Goal: Task Accomplishment & Management: Manage account settings

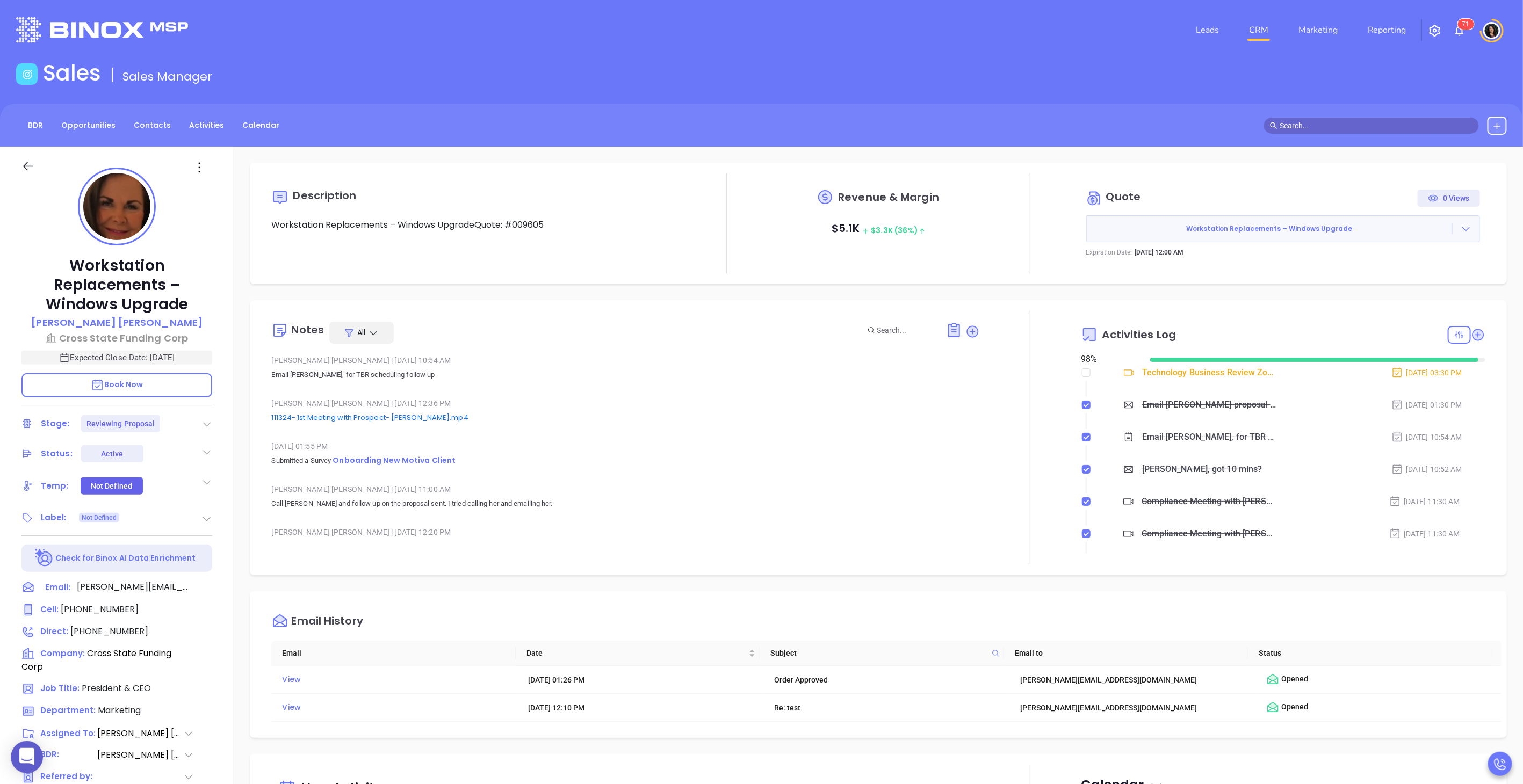
scroll to position [280, 0]
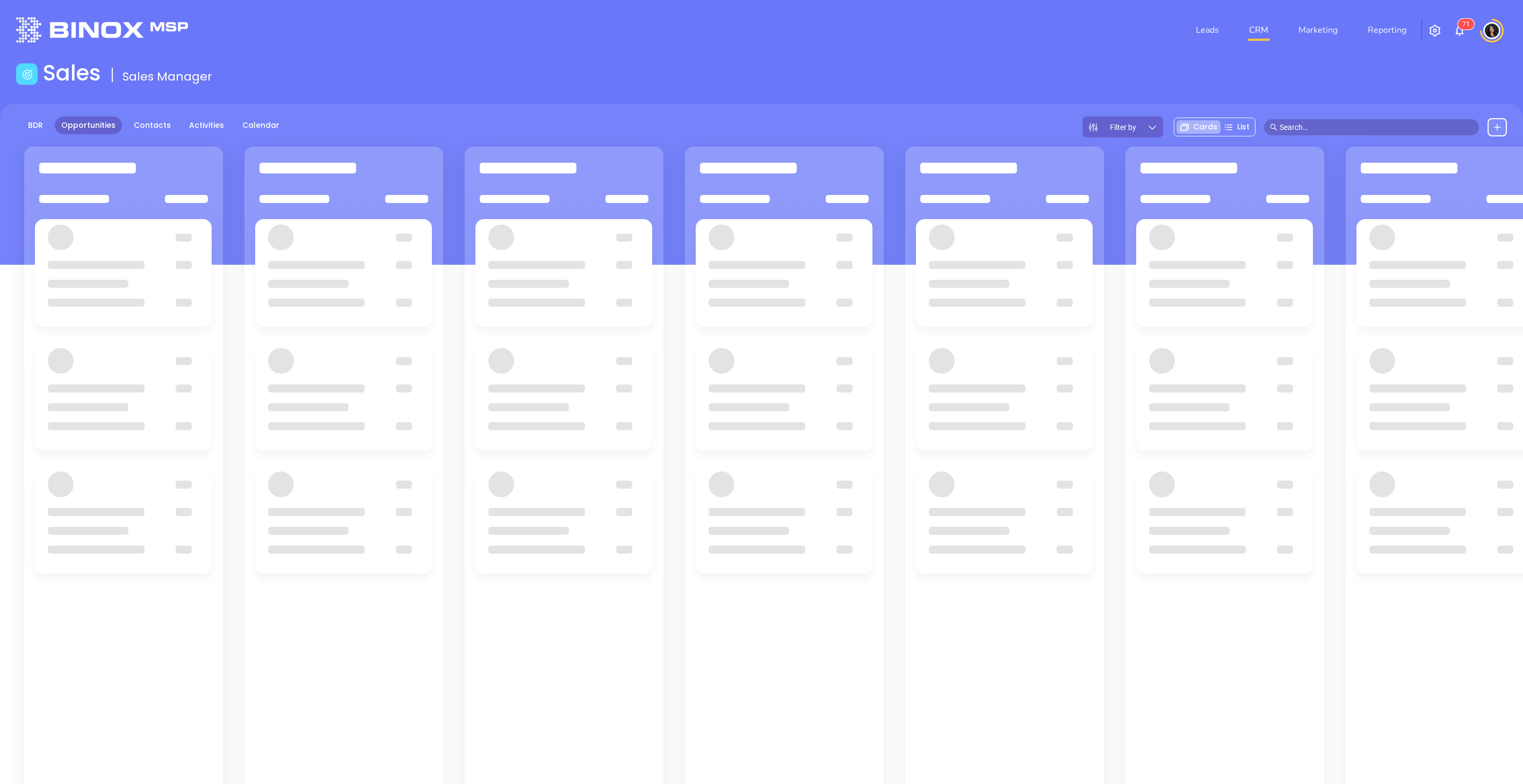
scroll to position [130, 0]
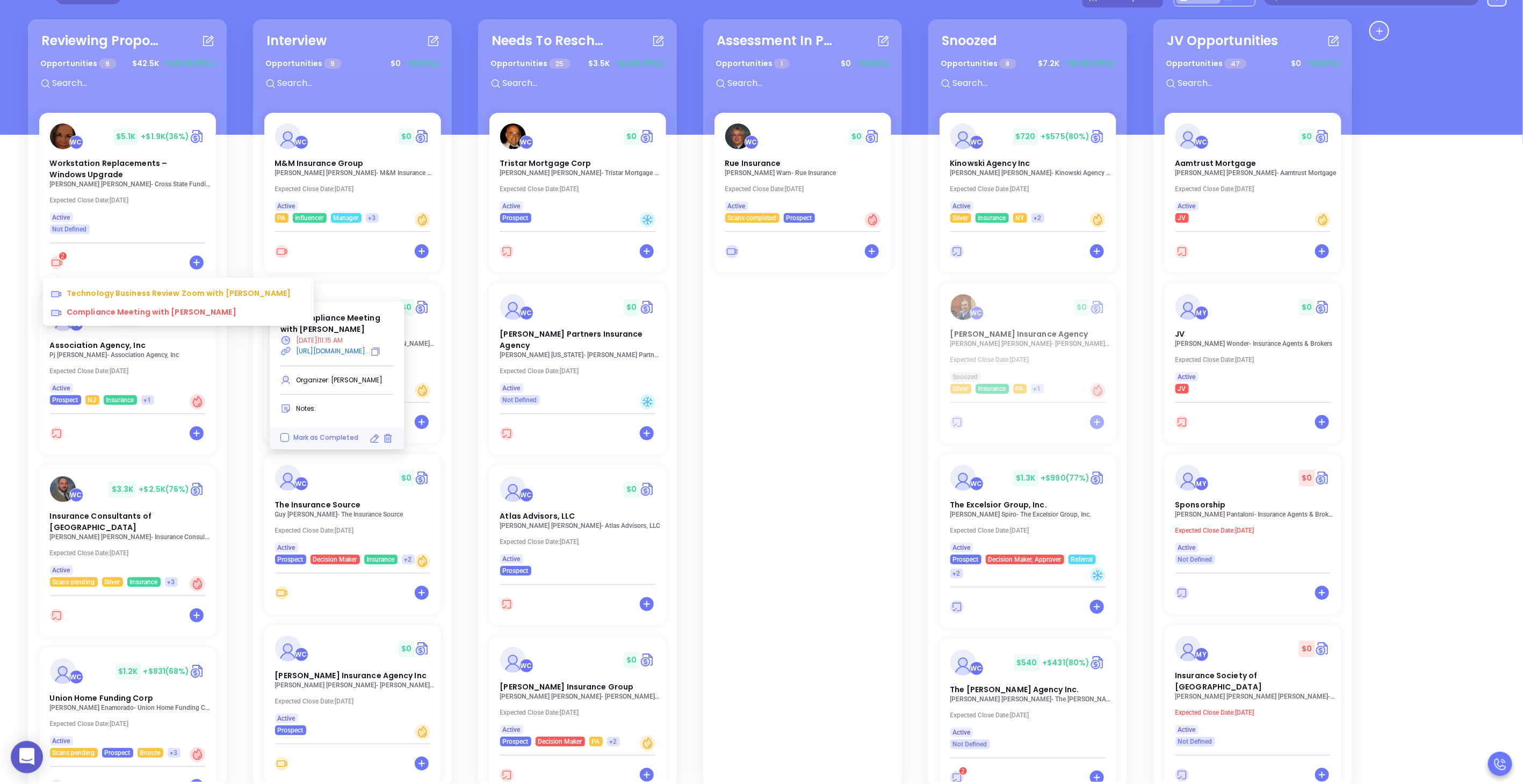
click at [285, 442] on input "Mark as Completed" at bounding box center [284, 437] width 8 height 8
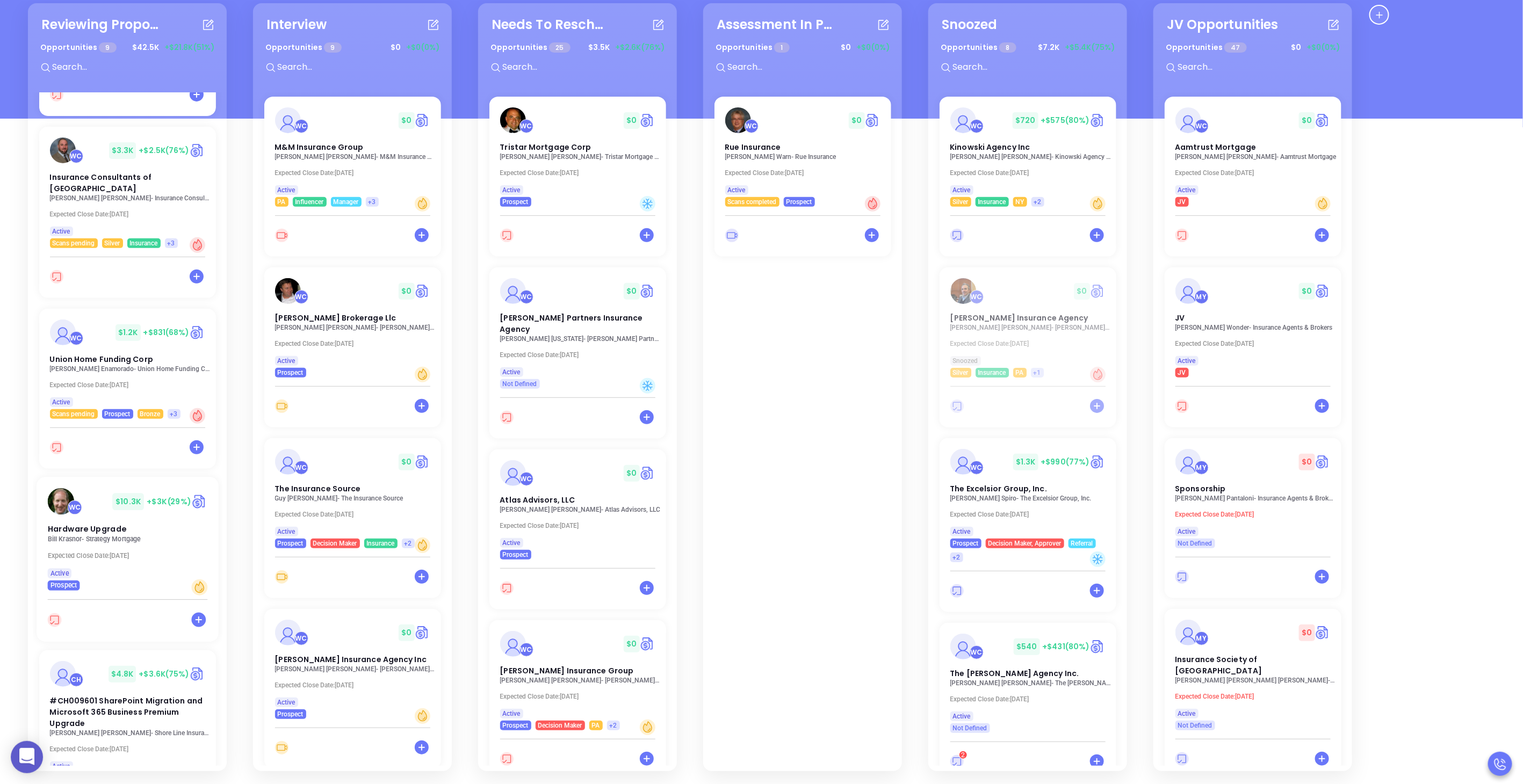
scroll to position [324, 0]
click at [149, 579] on icon at bounding box center [150, 577] width 10 height 10
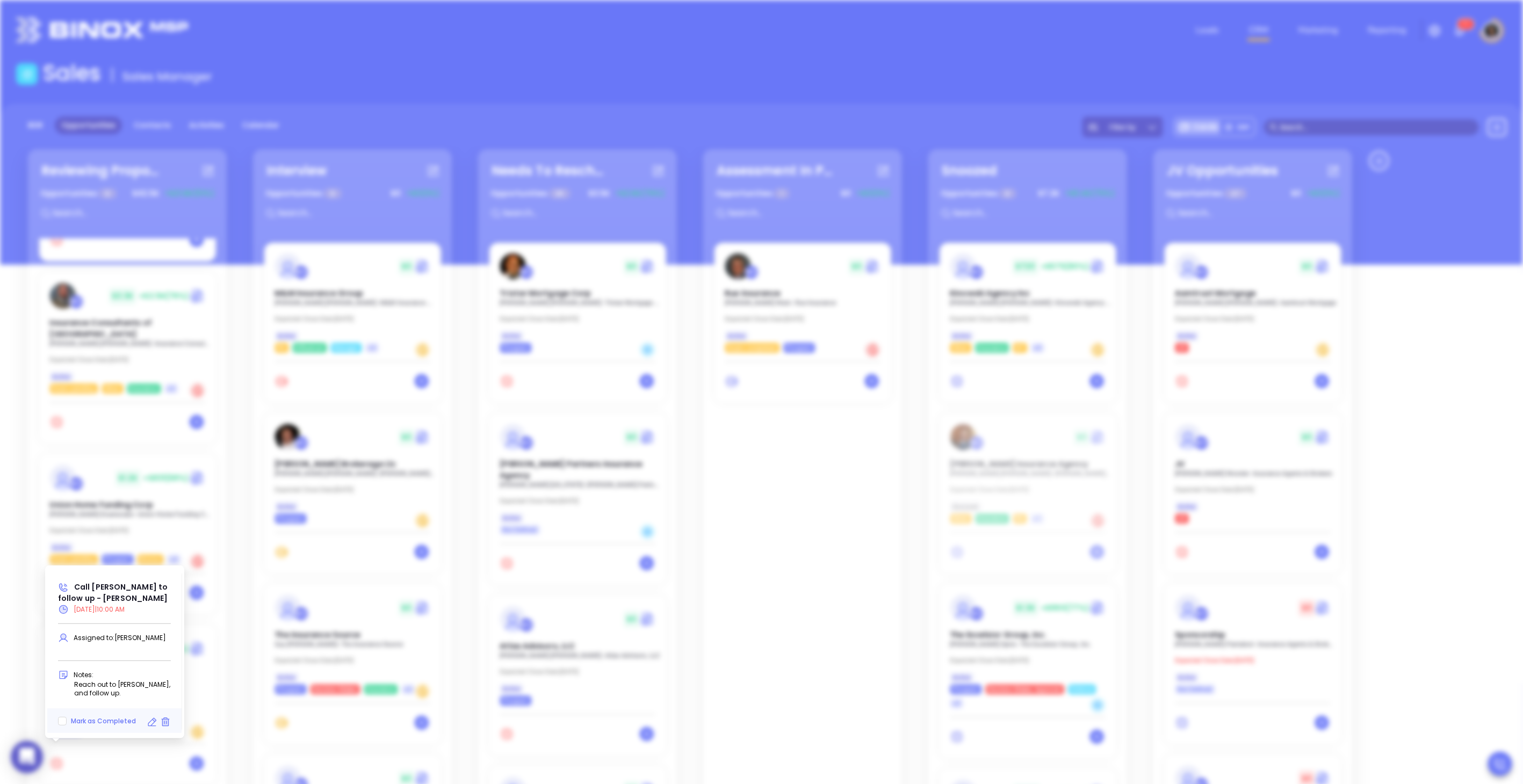
type input "[DATE]"
type input "Call [PERSON_NAME] to follow up - [PERSON_NAME]"
type input "Call"
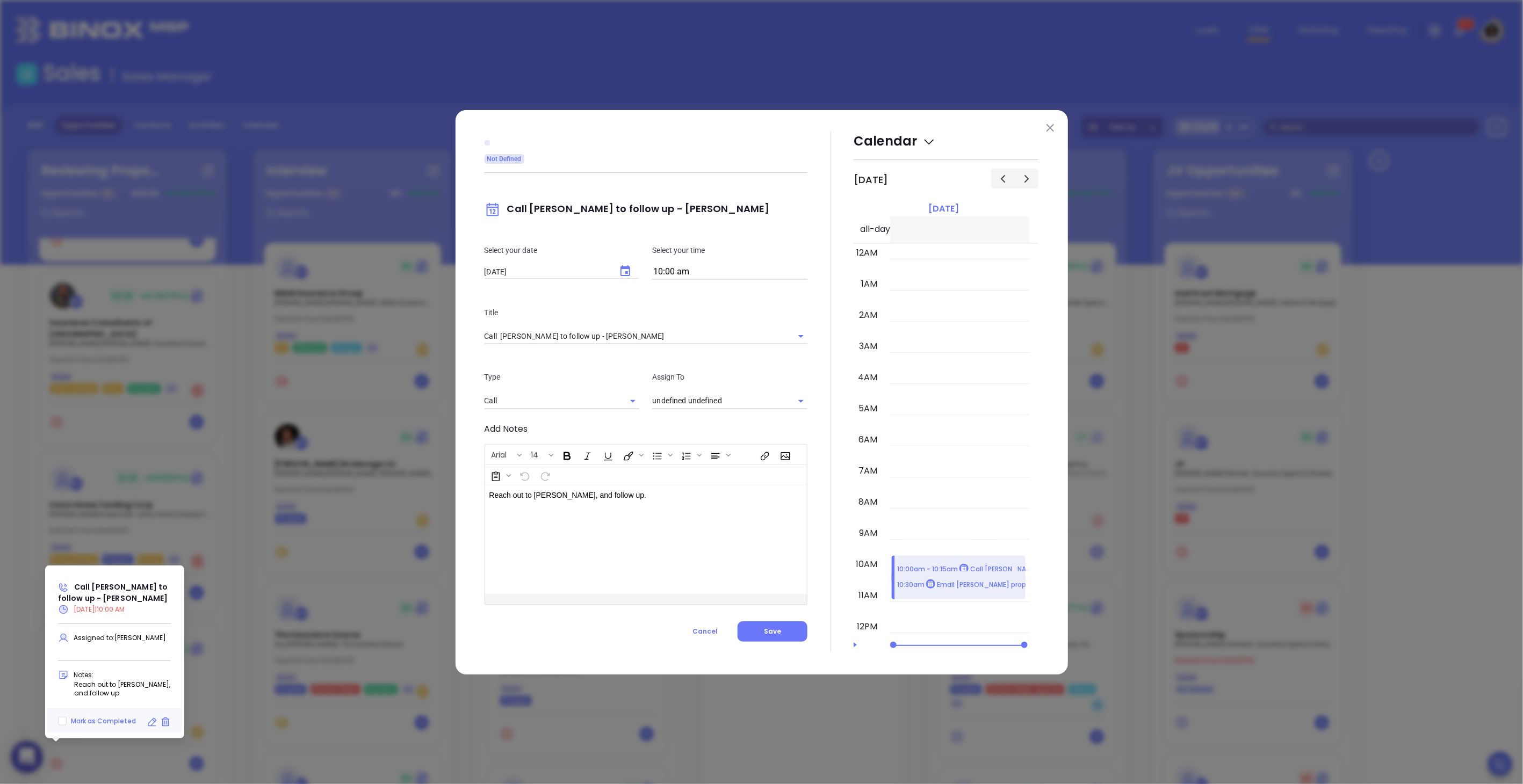
scroll to position [339, 0]
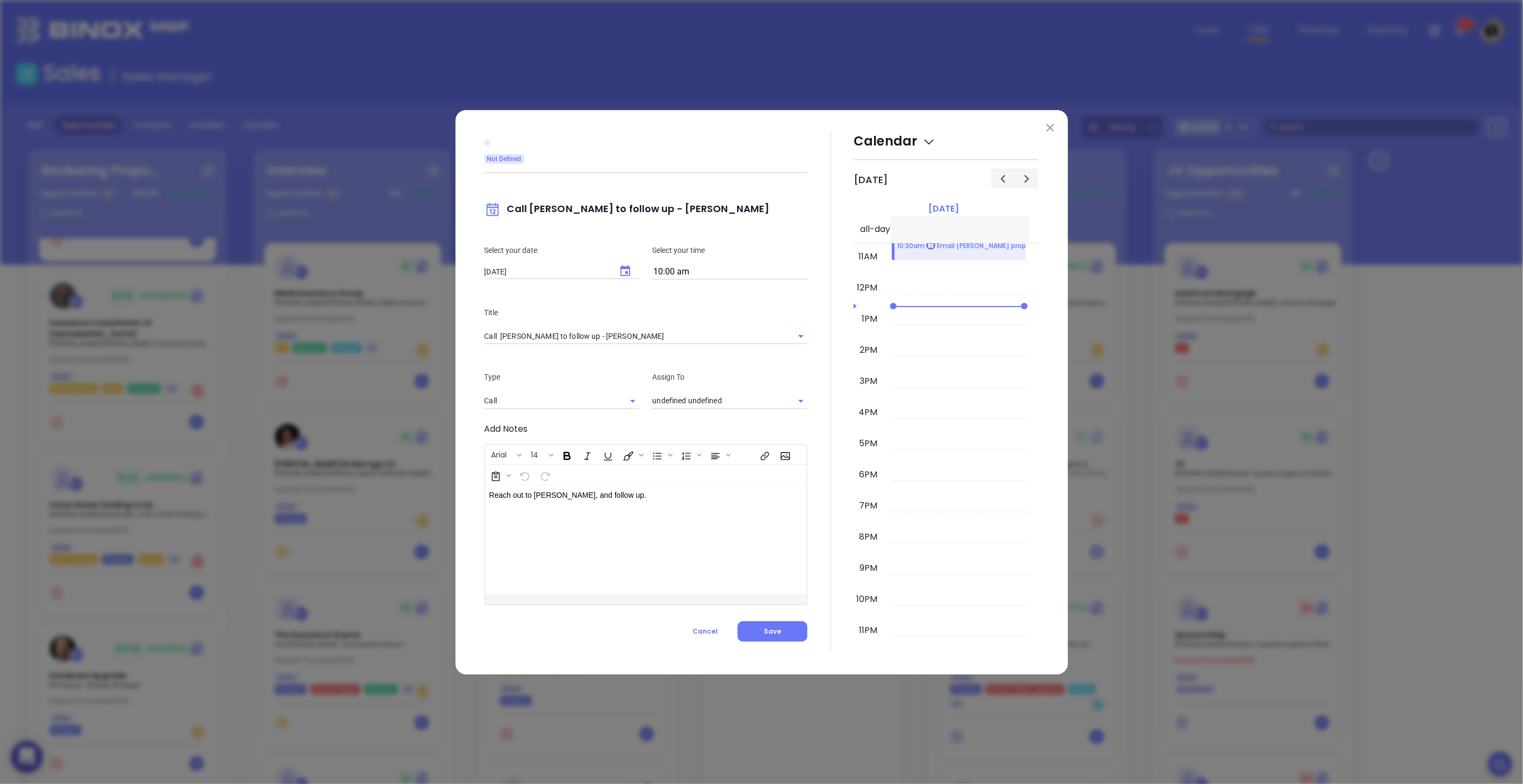
click at [625, 271] on div "Select your date [DATE] ​" at bounding box center [562, 262] width 168 height 36
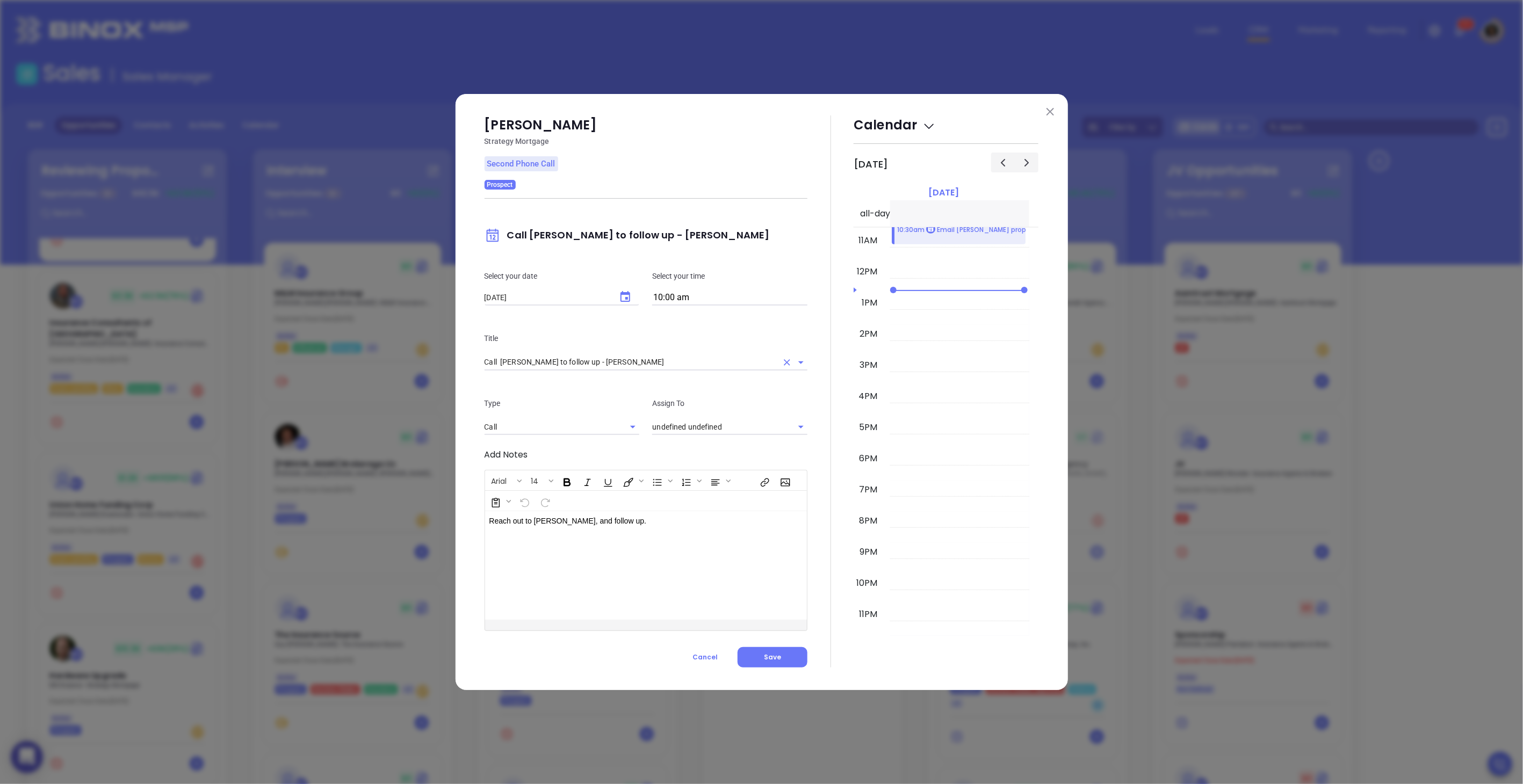
type input "[PERSON_NAME]"
click at [629, 293] on icon "Choose date, selected date is Aug 26, 2025" at bounding box center [626, 296] width 10 height 10
click at [568, 444] on button "27" at bounding box center [570, 445] width 20 height 20
type input "[DATE]"
click at [779, 653] on span "Save" at bounding box center [772, 657] width 17 height 9
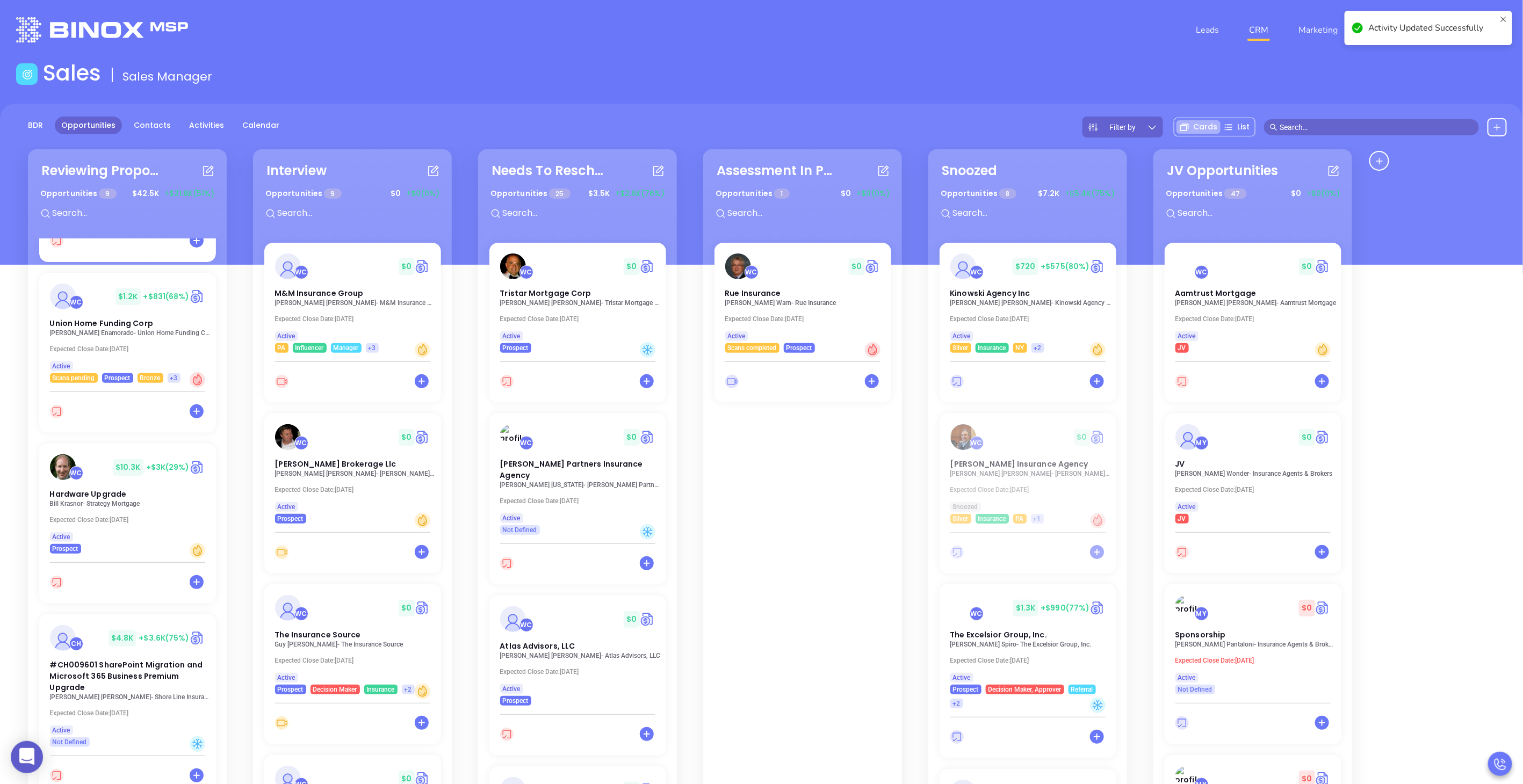
scroll to position [676, 0]
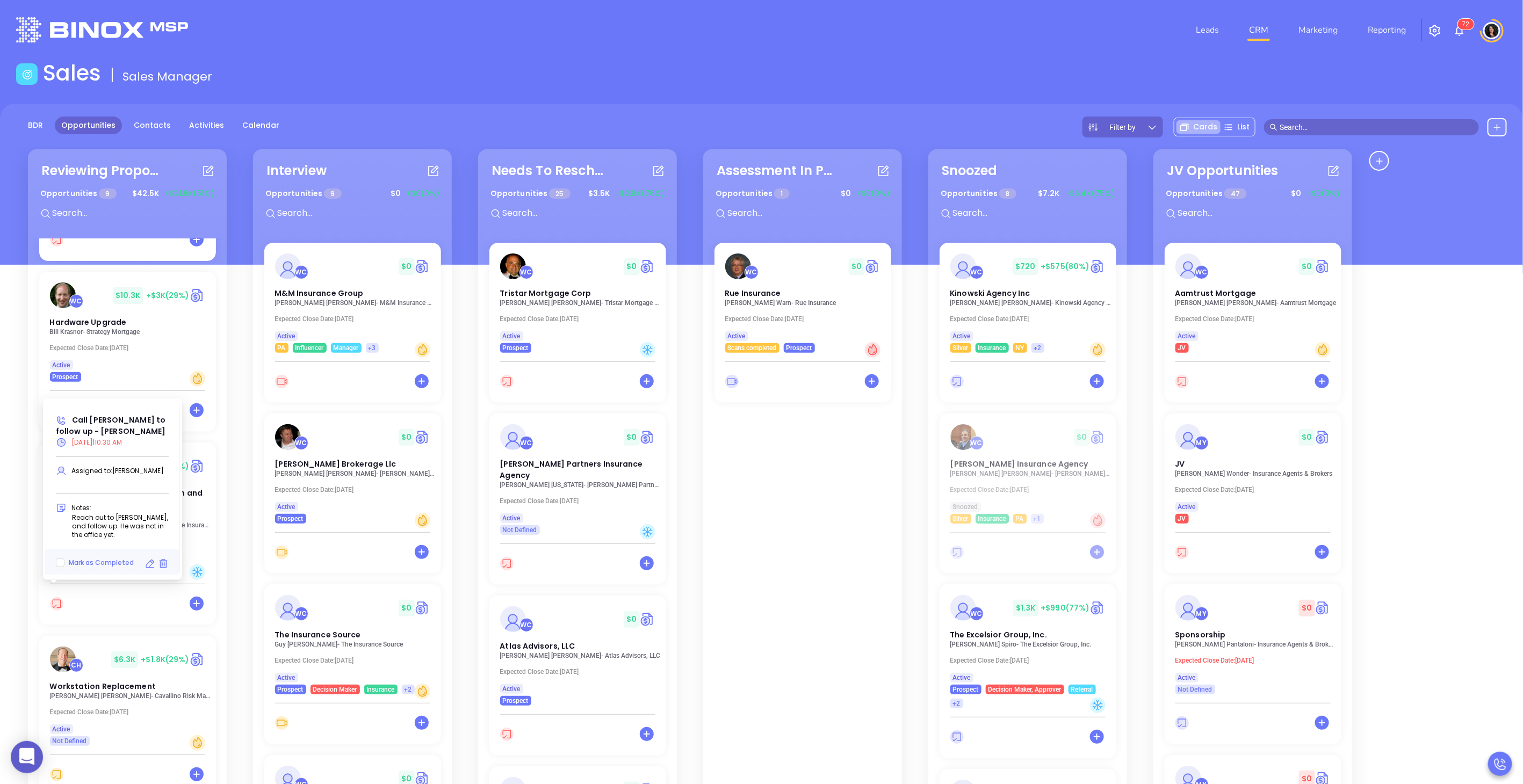
click at [149, 565] on icon at bounding box center [150, 563] width 10 height 10
type input "[DATE]"
type input "Call [PERSON_NAME] to follow up - [PERSON_NAME]"
type input "Call"
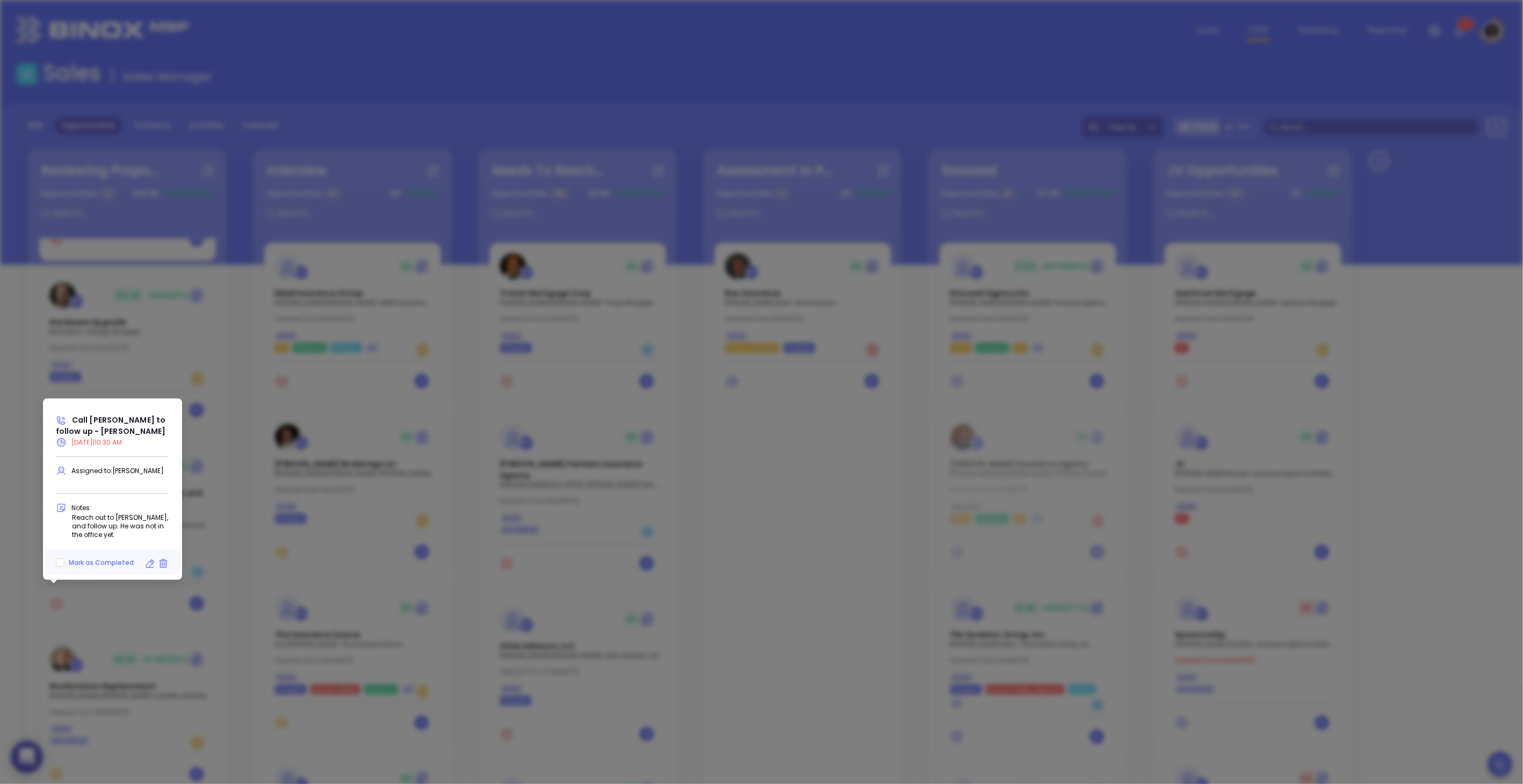
scroll to position [339, 0]
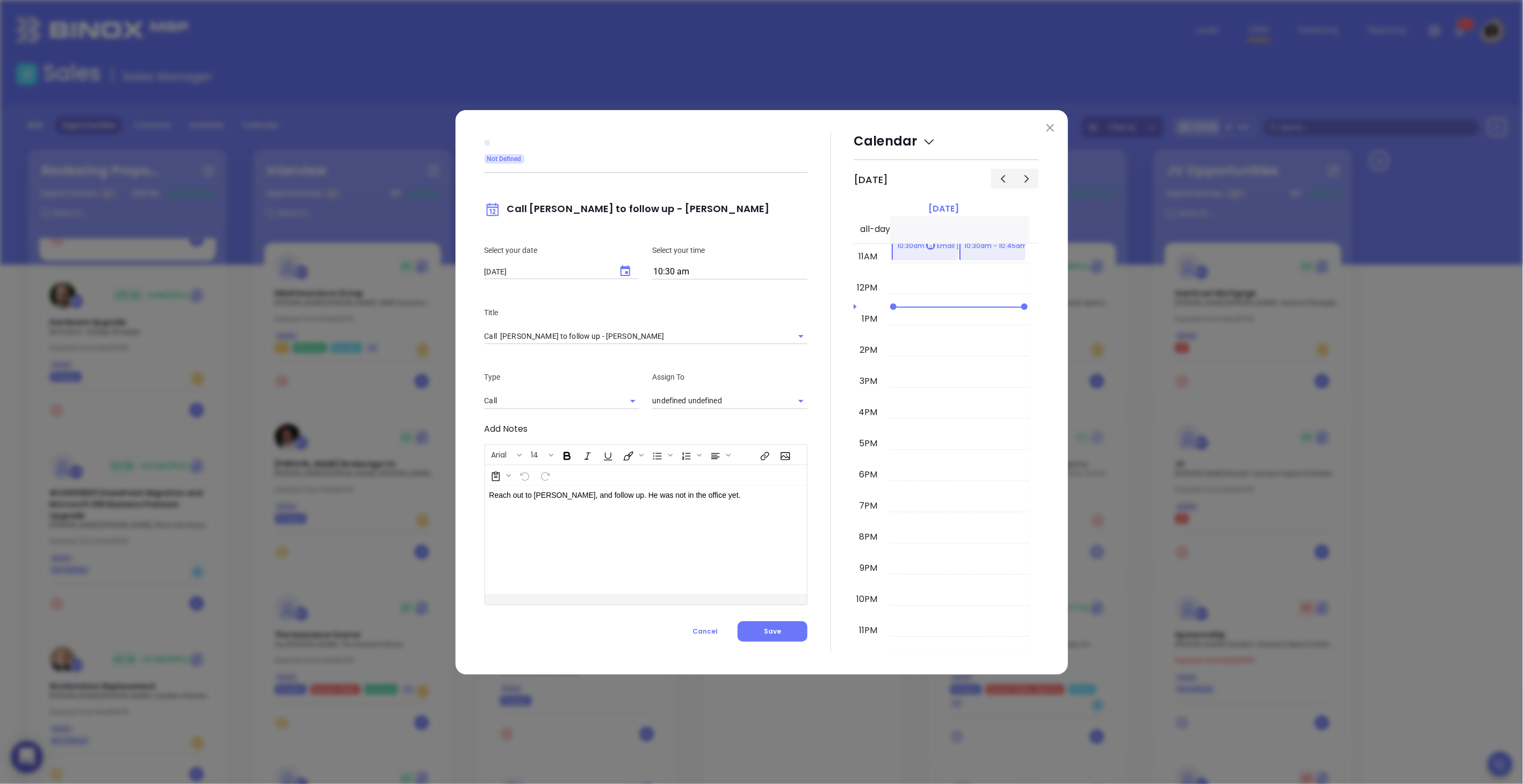
type input "[PERSON_NAME]"
click at [693, 256] on p "Select your time" at bounding box center [730, 250] width 155 height 12
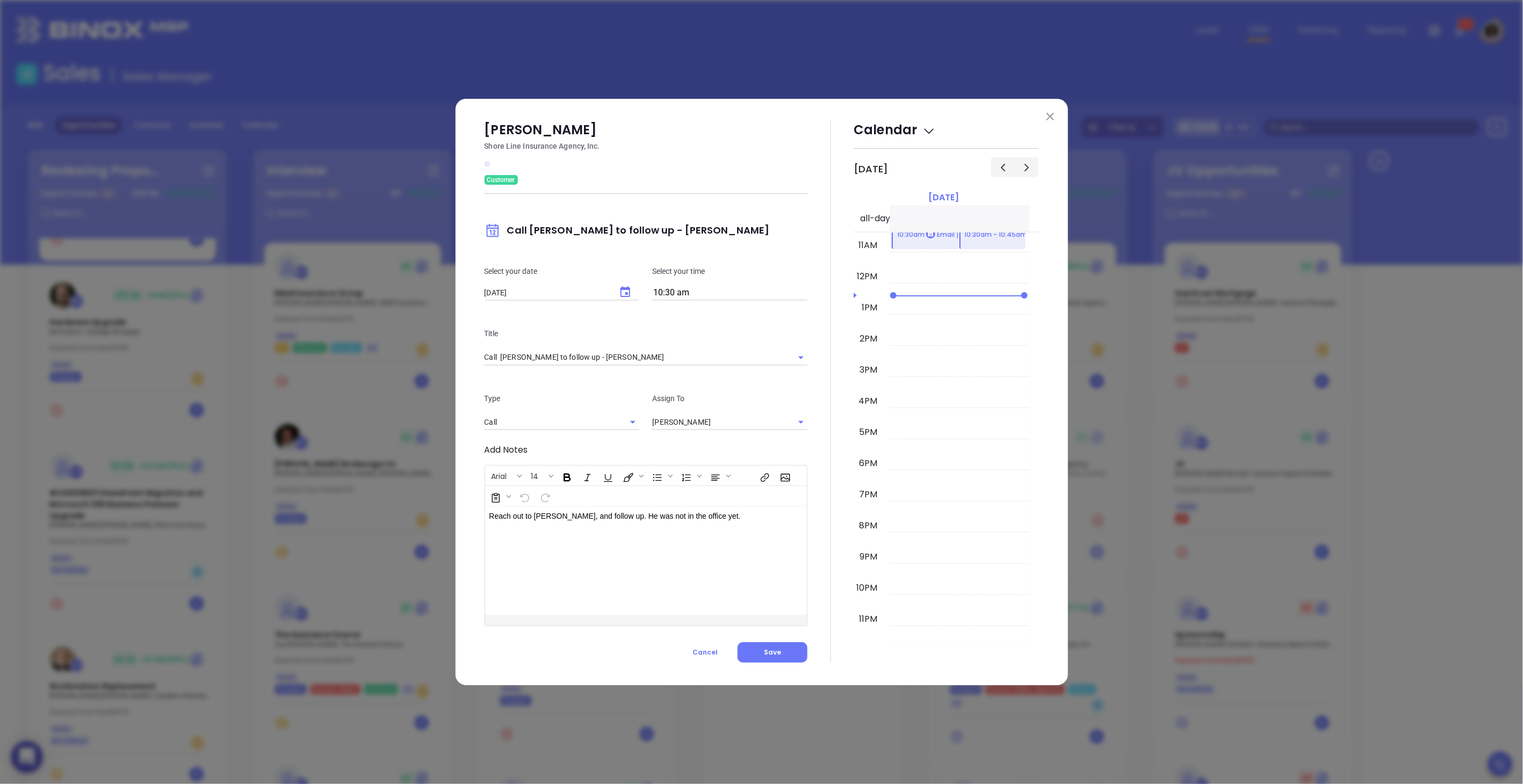
click at [679, 293] on div "Needs To Reschedule Opportunities 25 $ 3.5K +$2.6K (76%) WC $ 0 Tristar Mortgag…" at bounding box center [582, 533] width 212 height 774
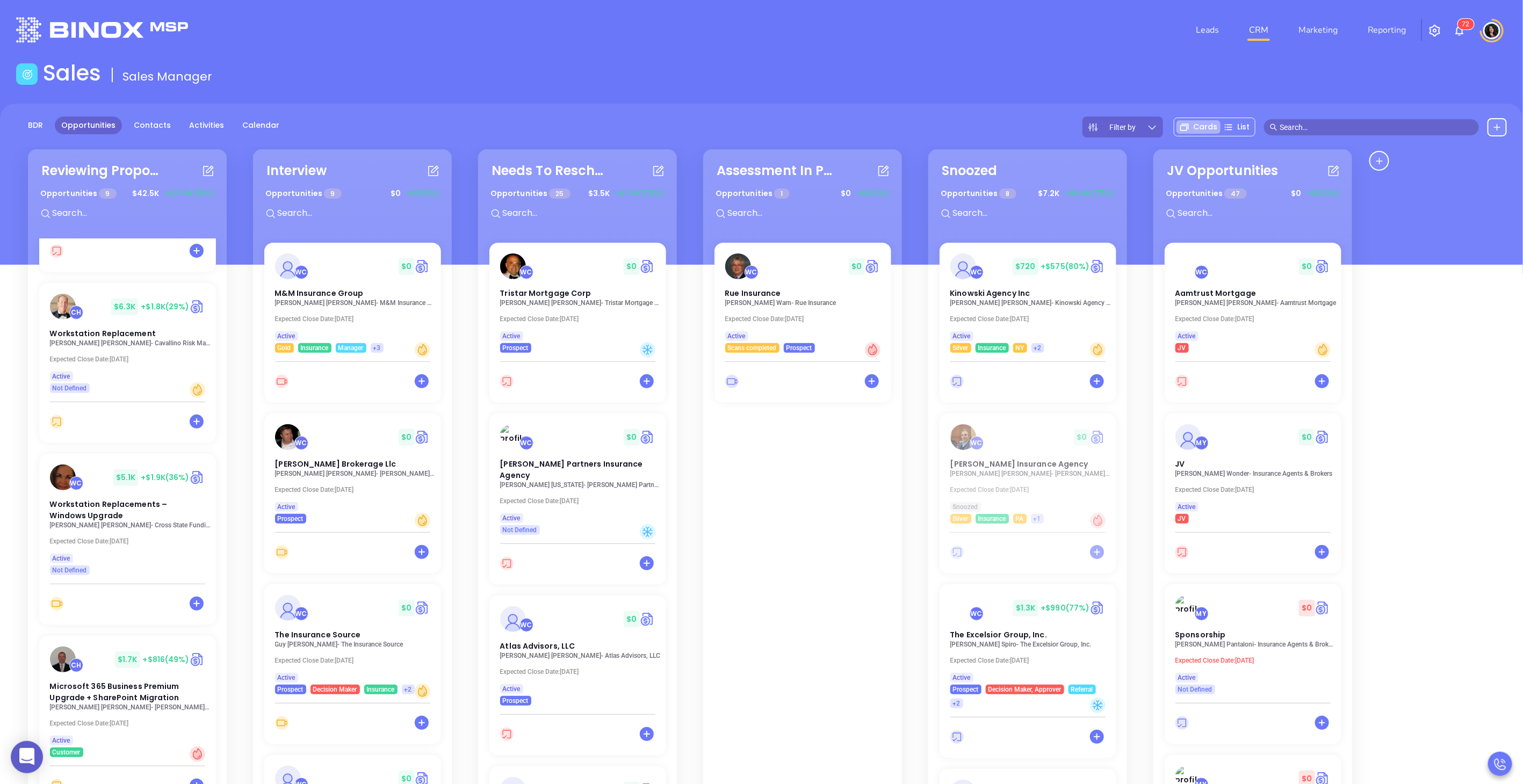
scroll to position [324, 0]
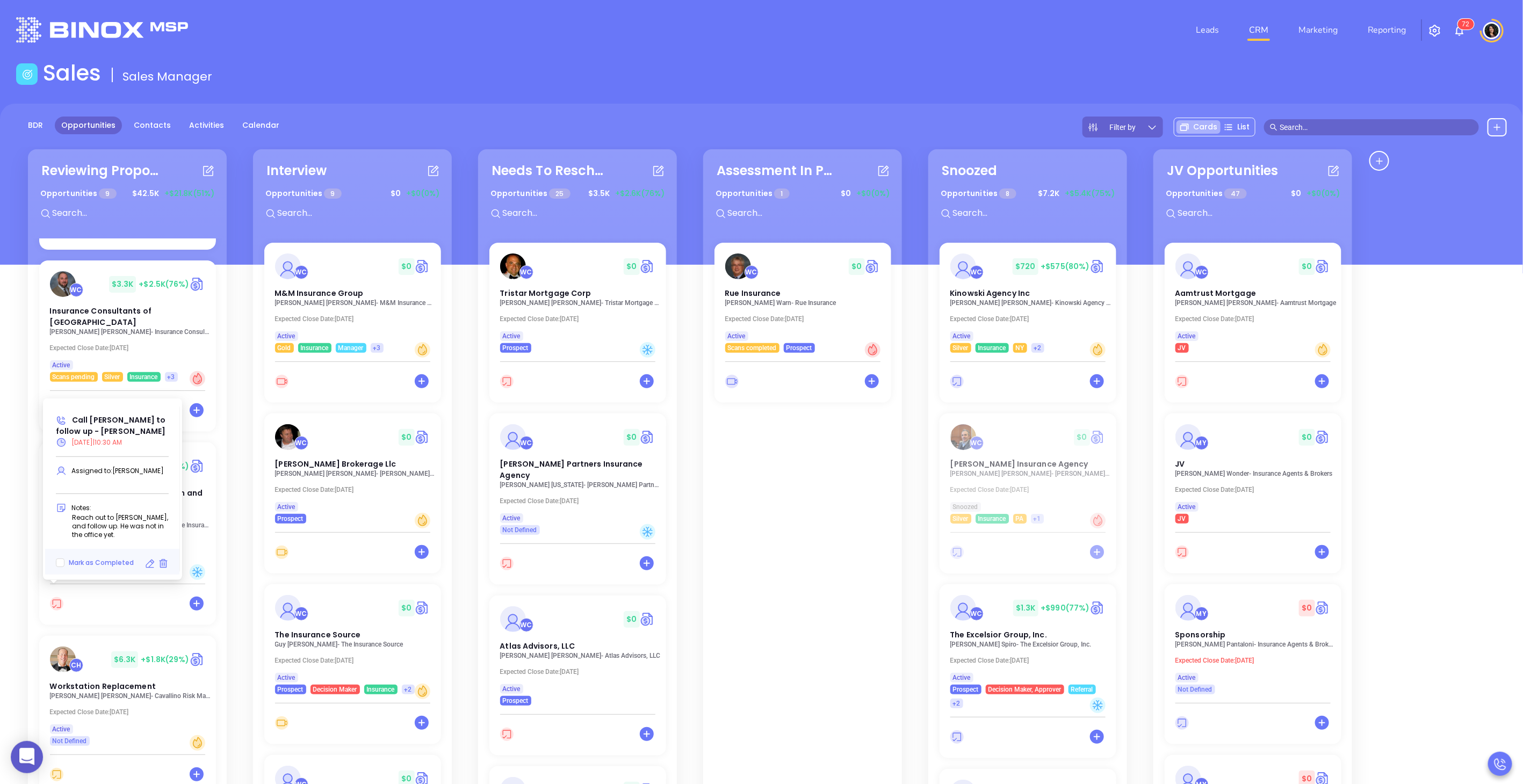
click at [151, 563] on icon at bounding box center [150, 563] width 10 height 10
type input "[DATE]"
type input "Call [PERSON_NAME] to follow up - [PERSON_NAME]"
type input "Call"
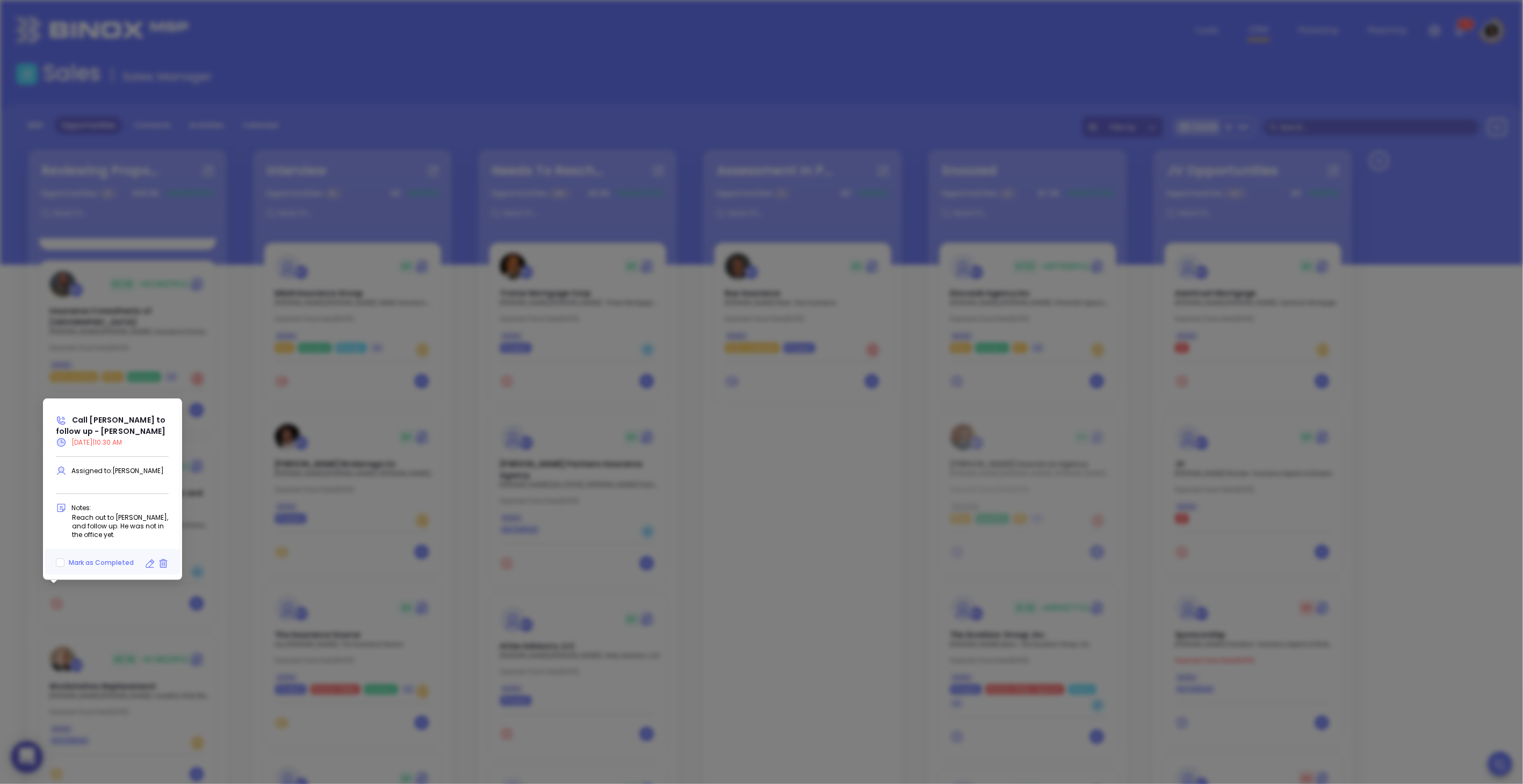
scroll to position [339, 0]
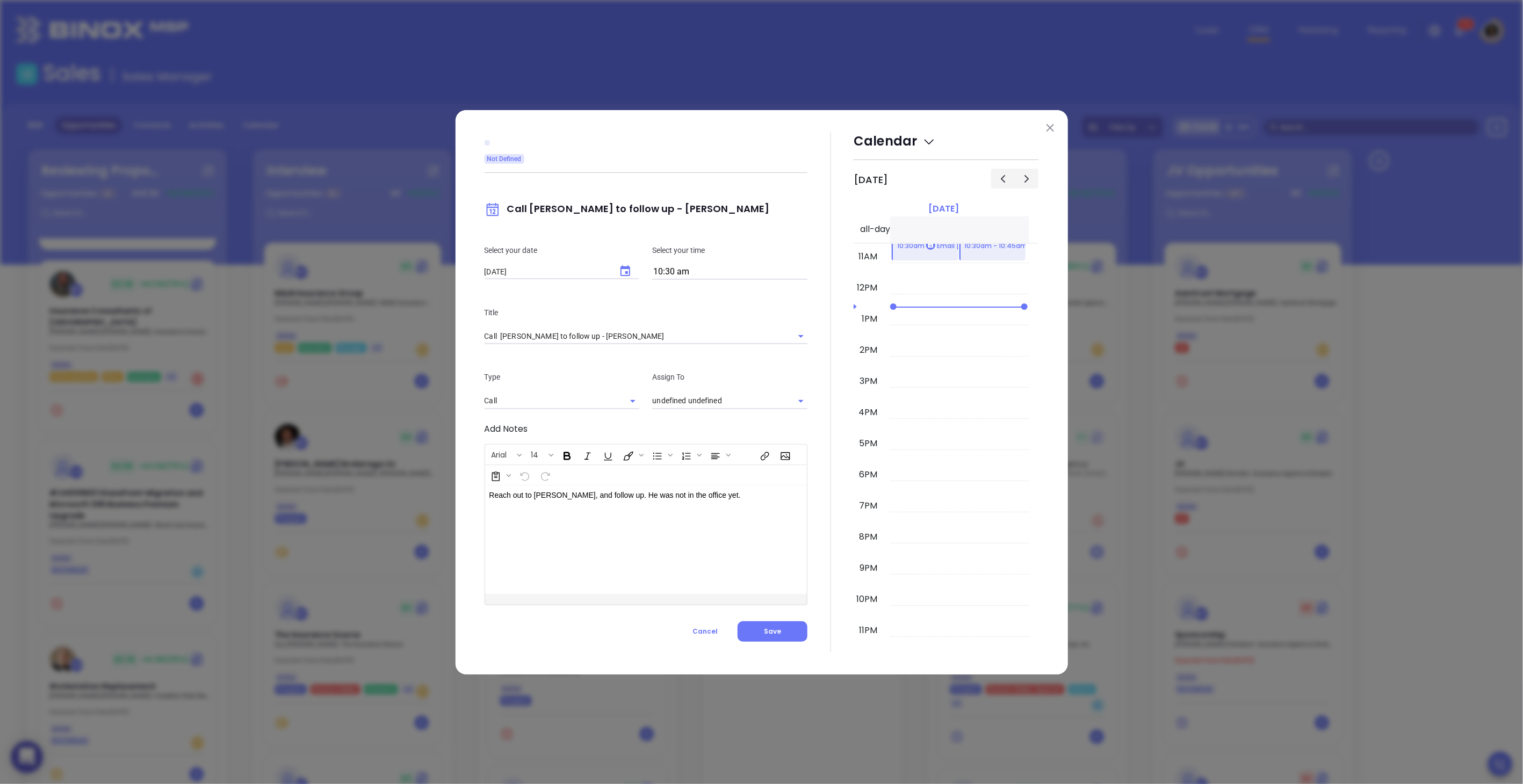
type input "[PERSON_NAME]"
click at [677, 271] on div "Select your time 10:30 am" at bounding box center [730, 262] width 168 height 36
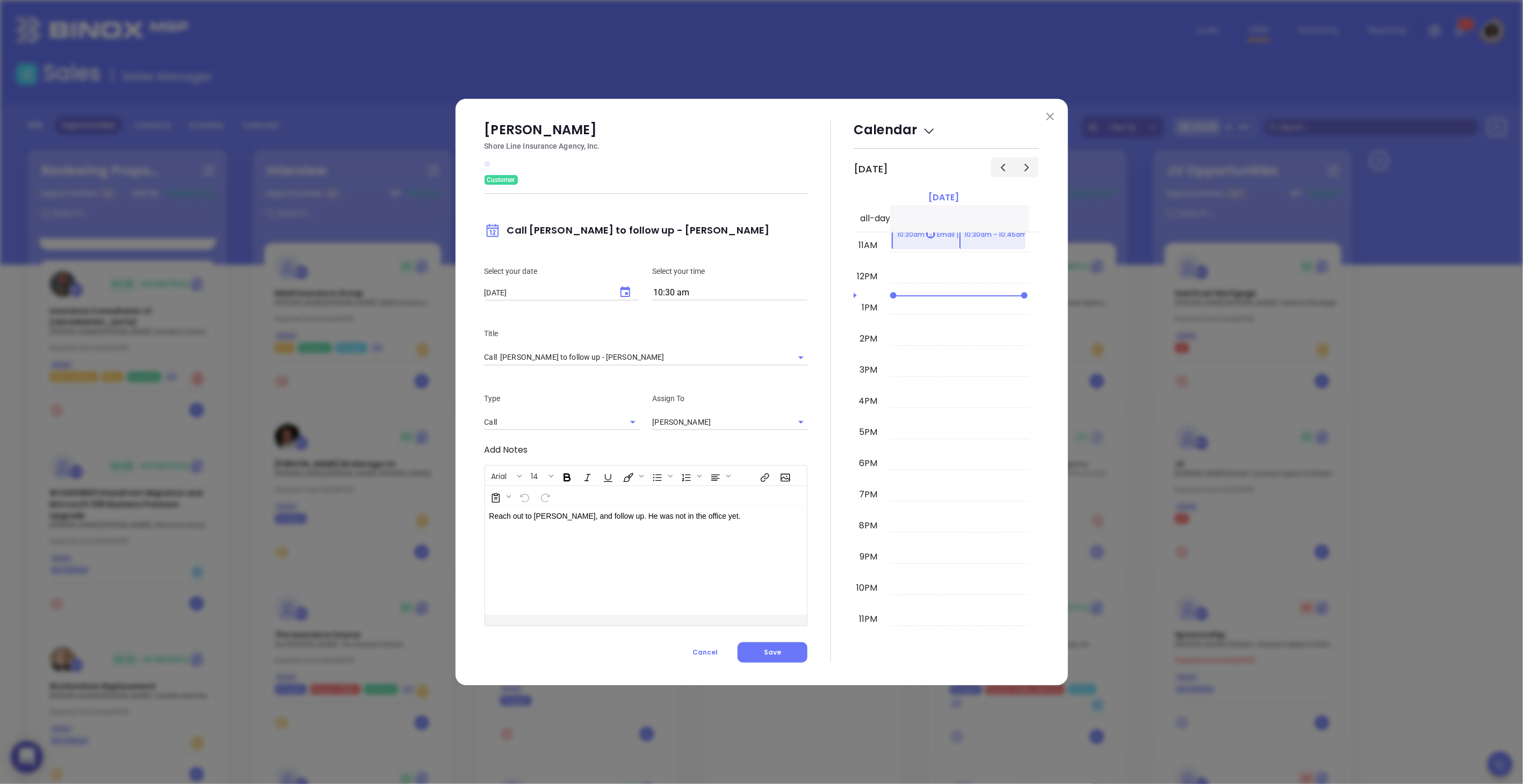
click at [670, 299] on input "10:30 am" at bounding box center [730, 293] width 155 height 15
click at [693, 363] on button "2:00 pm" at bounding box center [741, 360] width 166 height 23
type input "2:00 pm"
click at [772, 646] on button "Save" at bounding box center [772, 652] width 70 height 20
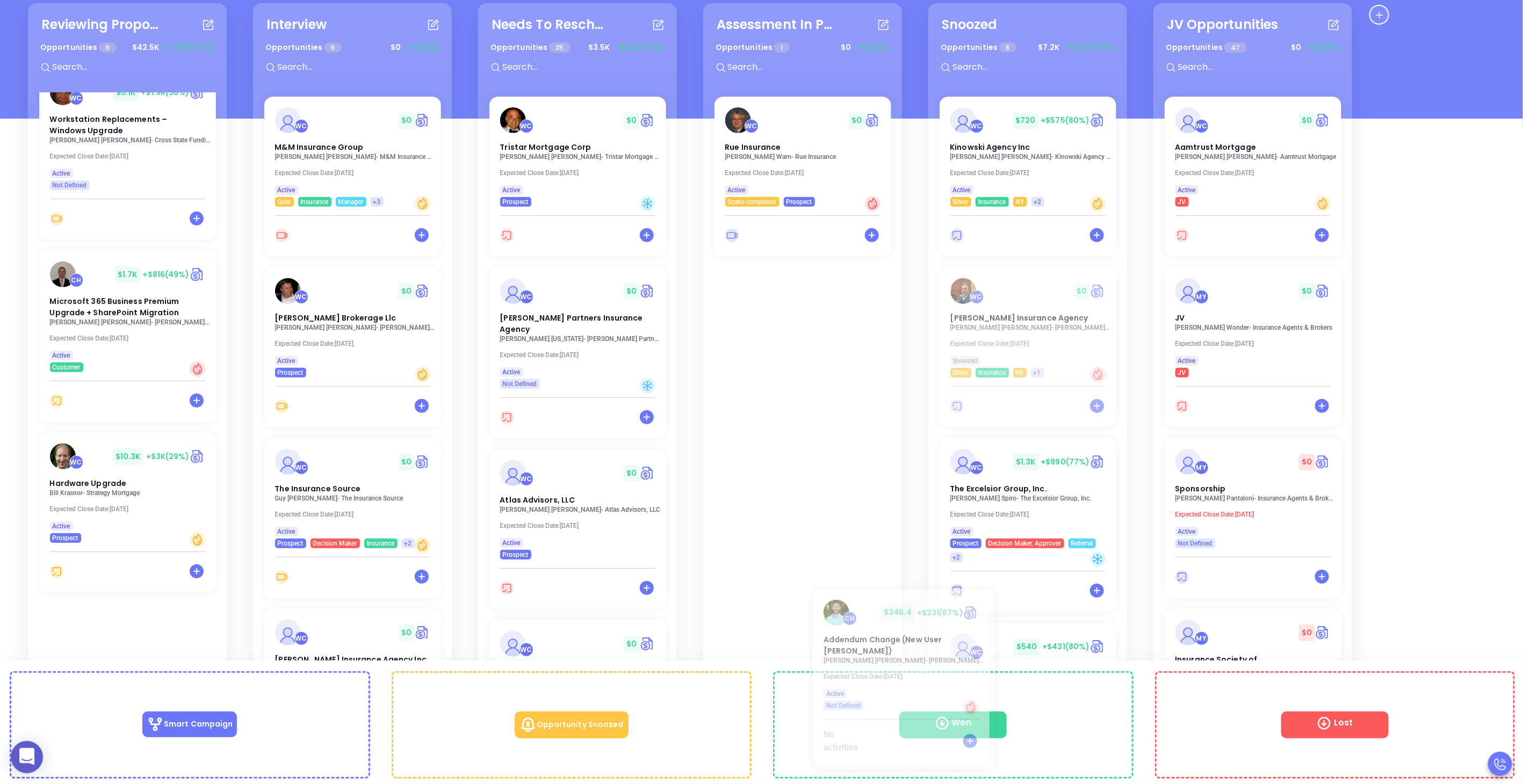
scroll to position [109, 0]
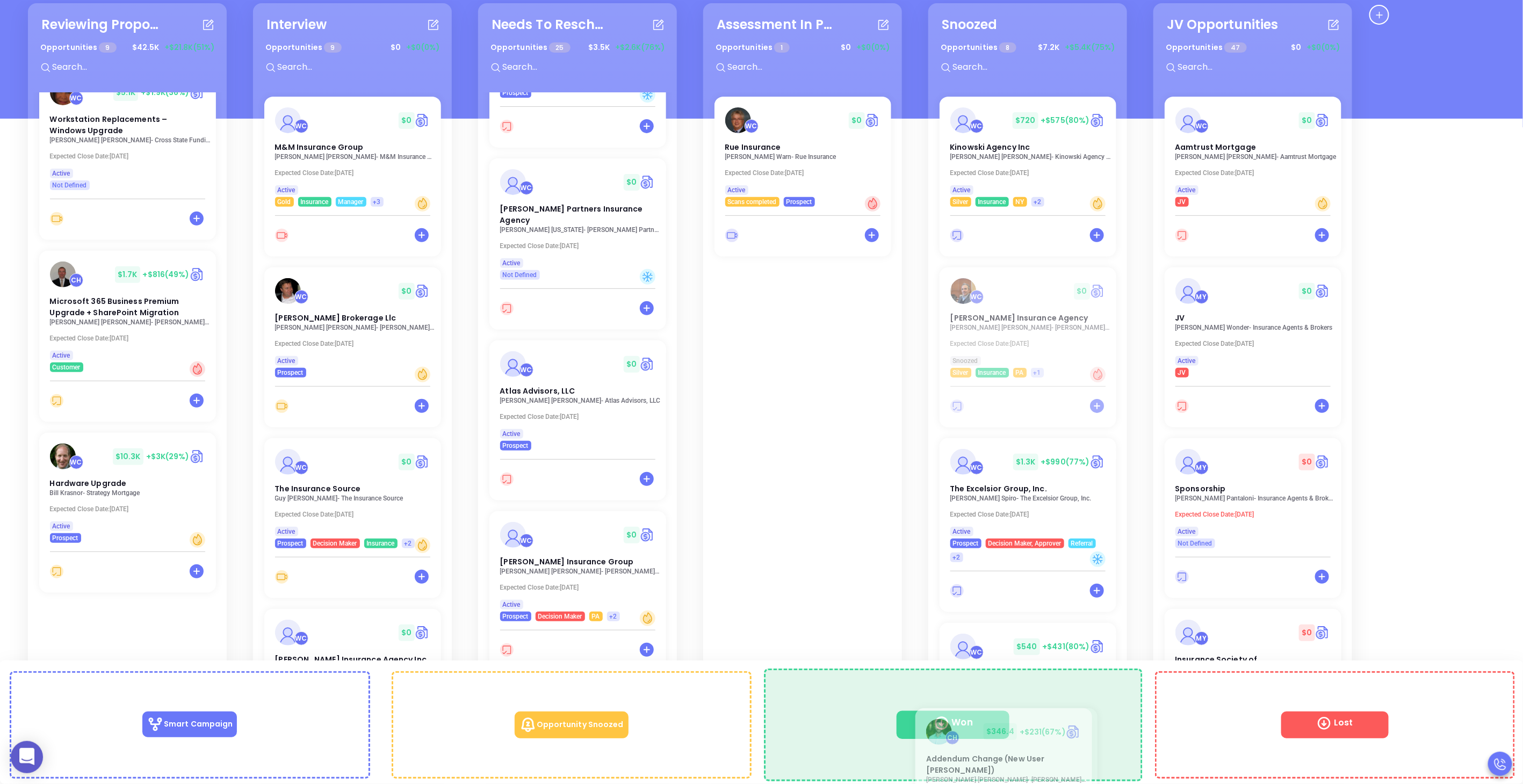
drag, startPoint x: 92, startPoint y: 622, endPoint x: 969, endPoint y: 741, distance: 885.0
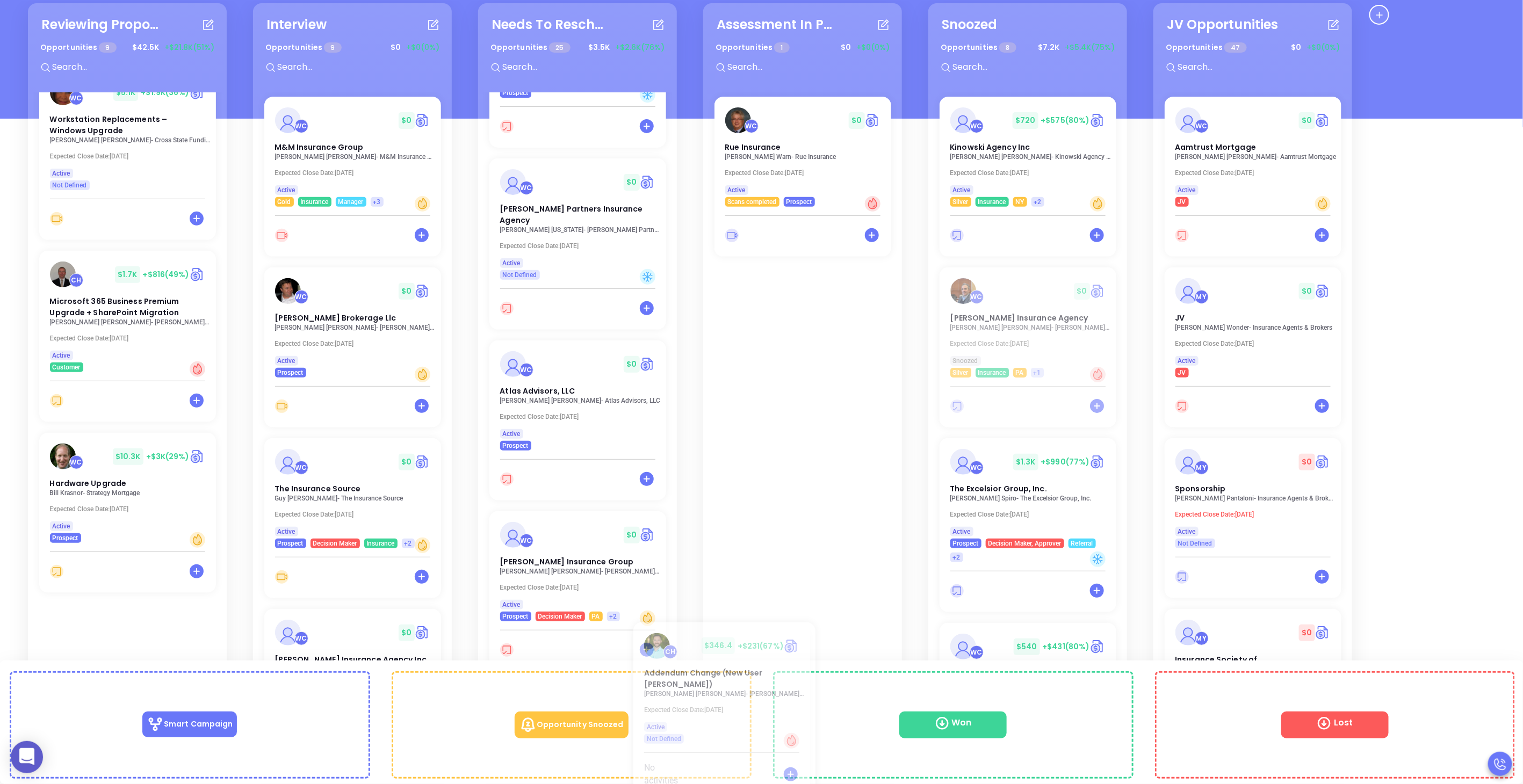
scroll to position [8, 0]
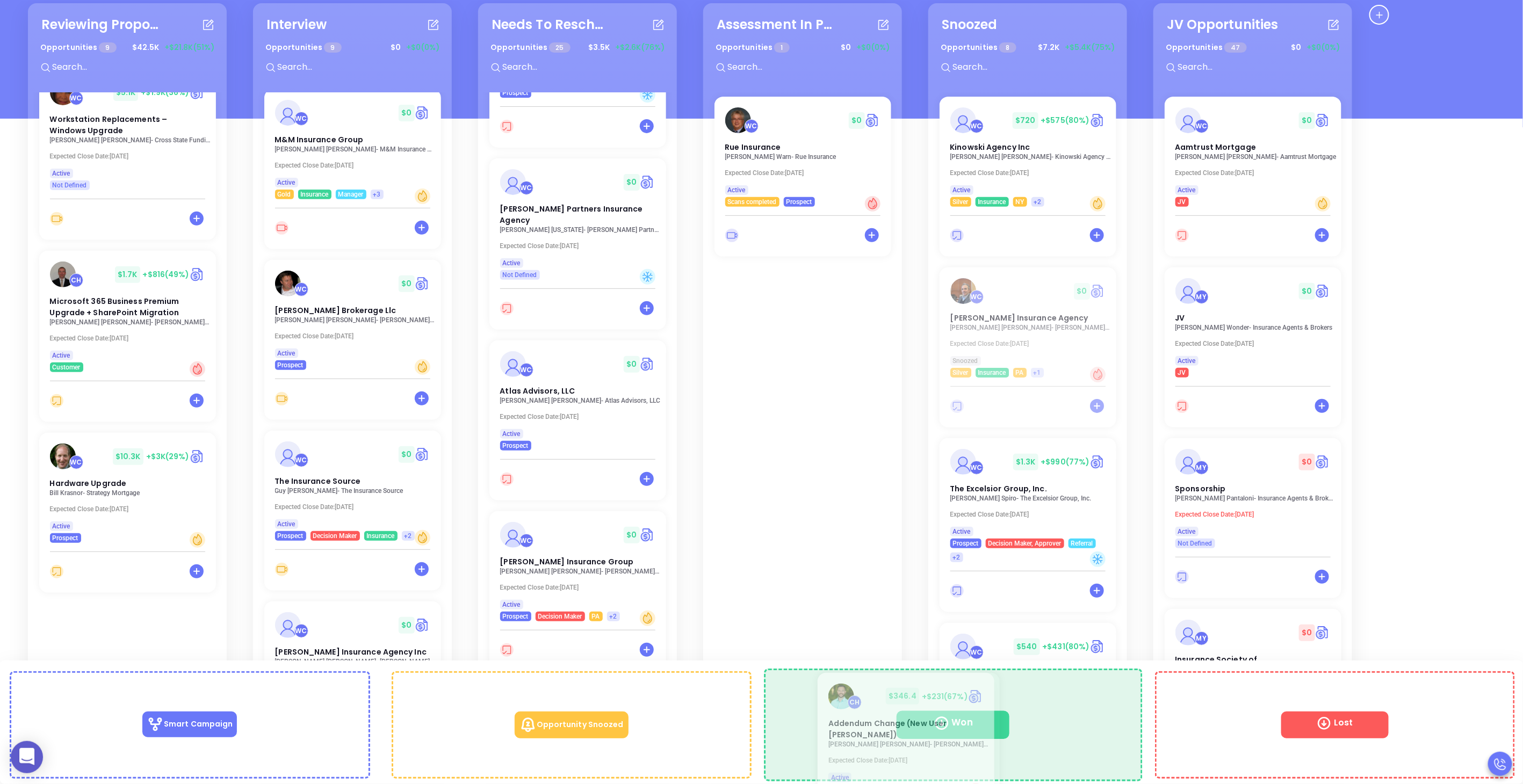
drag, startPoint x: 108, startPoint y: 609, endPoint x: 888, endPoint y: 695, distance: 784.7
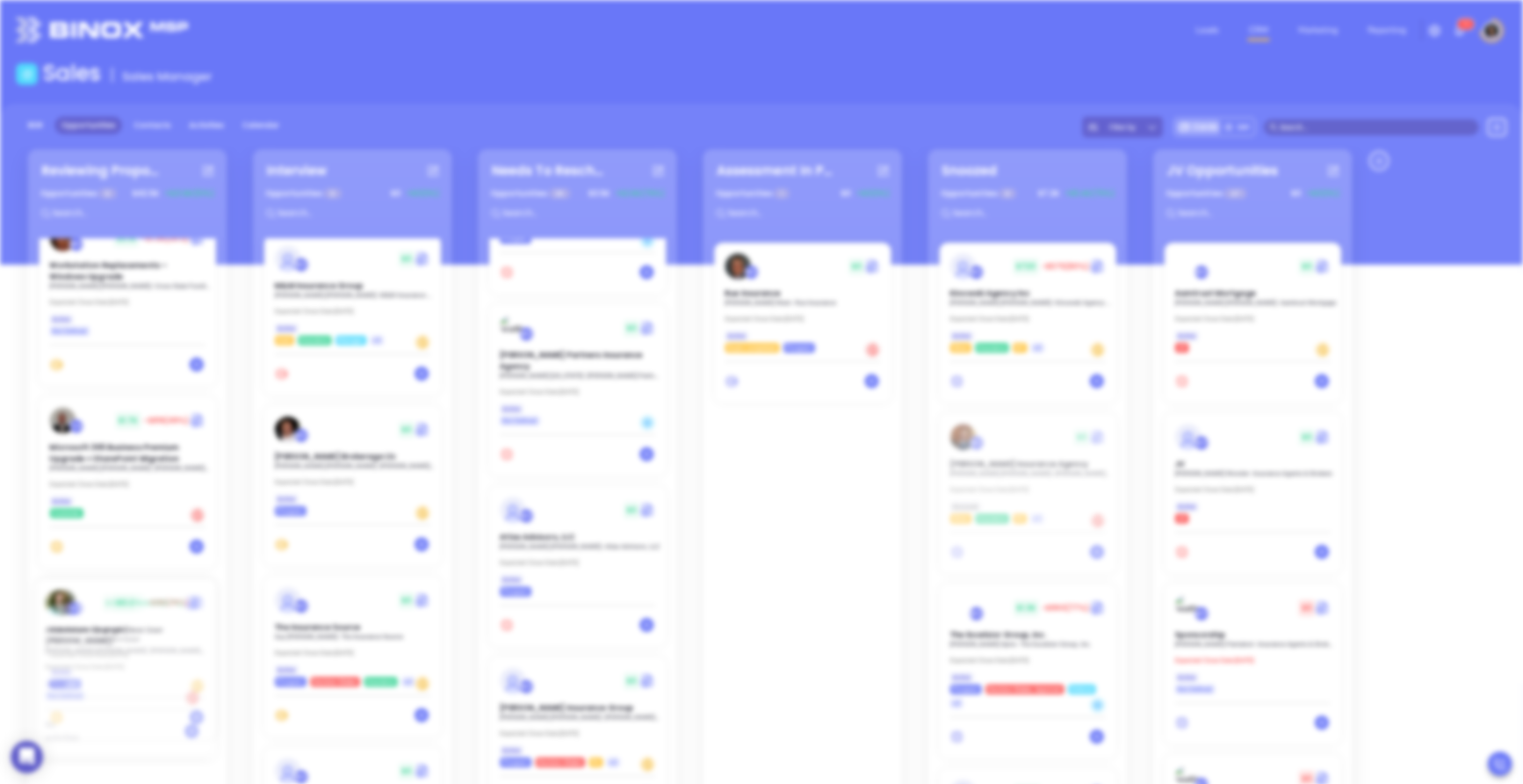
scroll to position [0, 0]
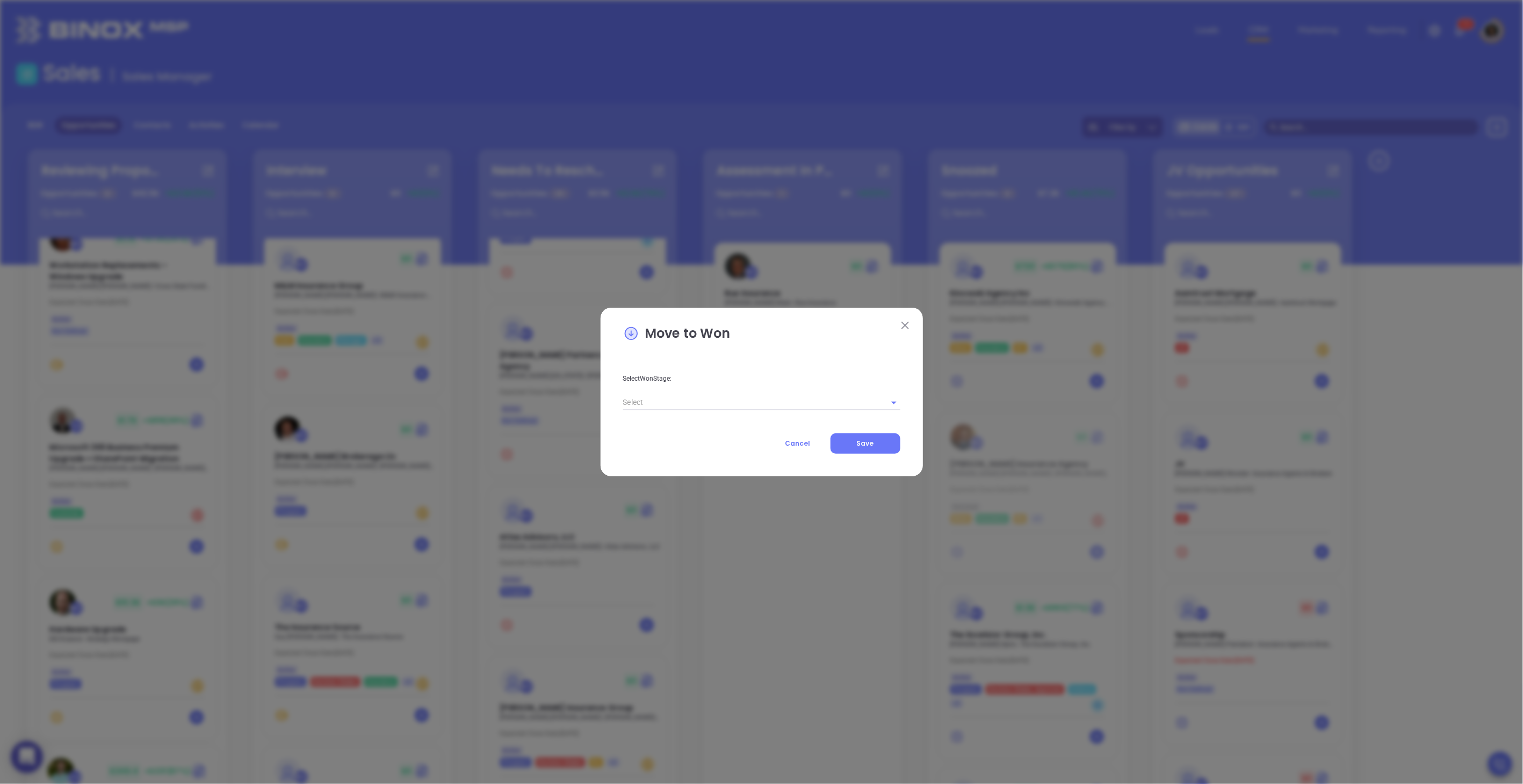
click at [739, 402] on input "text" at bounding box center [747, 402] width 247 height 15
click at [668, 449] on li "Closed/Won" at bounding box center [762, 446] width 277 height 20
type input "Closed/Won"
click at [865, 440] on span "Save" at bounding box center [865, 443] width 17 height 9
